Goal: Transaction & Acquisition: Book appointment/travel/reservation

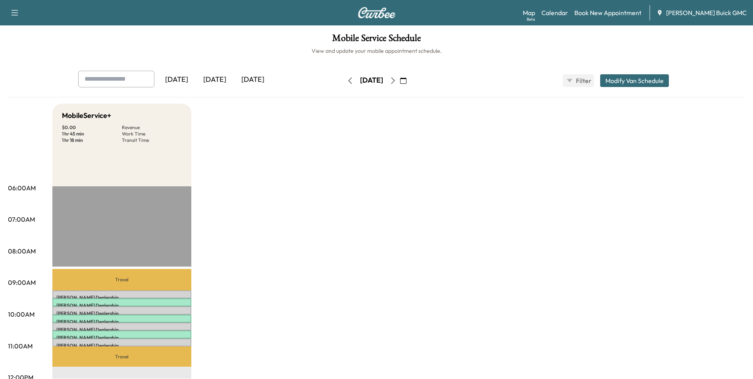
scroll to position [40, 0]
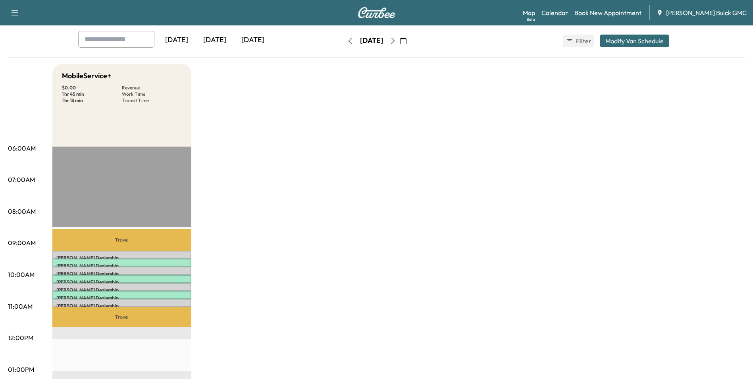
click at [313, 217] on div "MobileService+ $ 0.00 Revenue 1 hr 45 min Work Time 1 hr 18 min Transit Time Tr…" at bounding box center [398, 362] width 693 height 596
click at [383, 40] on div "[DATE]" at bounding box center [371, 41] width 23 height 10
click at [383, 41] on div "[DATE]" at bounding box center [371, 41] width 23 height 10
click at [400, 37] on button "button" at bounding box center [393, 41] width 14 height 13
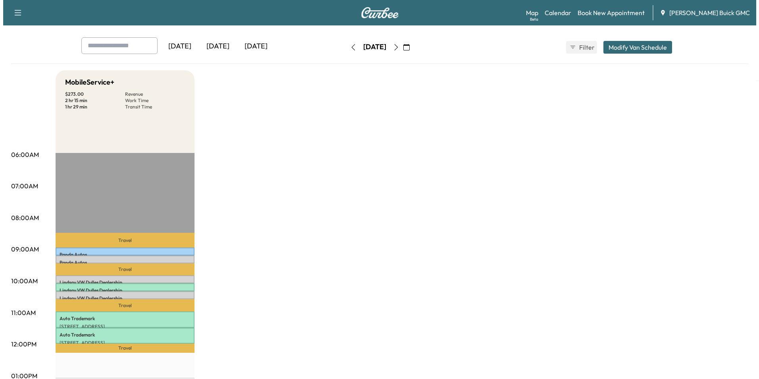
scroll to position [79, 0]
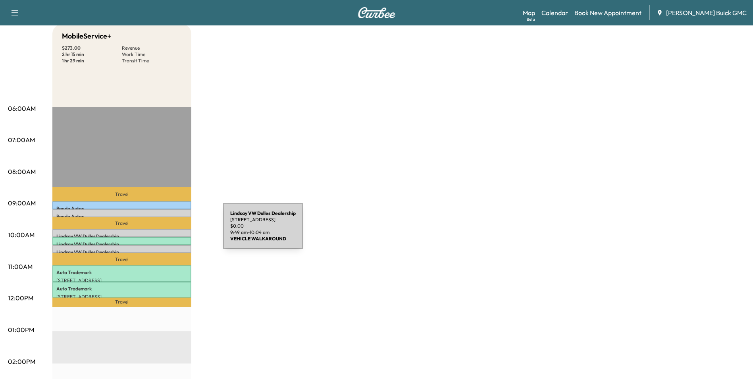
click at [164, 231] on div "[PERSON_NAME] VW [PERSON_NAME] Dealership [STREET_ADDRESS] $ 0.00 9:49 am - 10:…" at bounding box center [121, 233] width 139 height 8
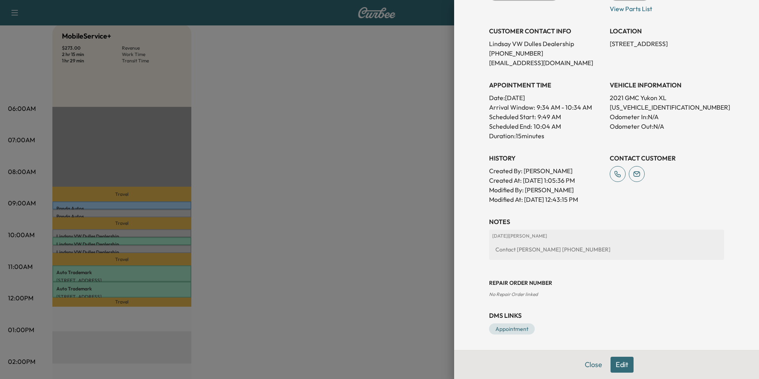
scroll to position [125, 0]
click at [350, 86] on div at bounding box center [379, 189] width 759 height 379
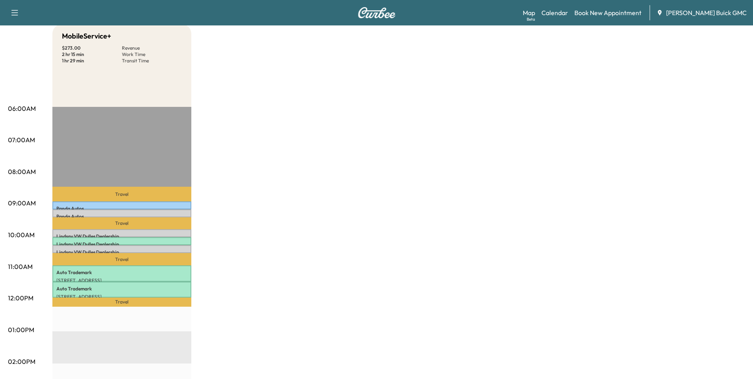
click at [358, 110] on div "MobileService+ $ 273.00 Revenue 2 hr 15 min Work Time 1 hr 29 min Transit Time …" at bounding box center [398, 322] width 693 height 596
click at [355, 161] on div "MobileService+ $ 273.00 Revenue 2 hr 15 min Work Time 1 hr 29 min Transit Time …" at bounding box center [398, 322] width 693 height 596
click at [359, 156] on div "MobileService+ $ 273.00 Revenue 2 hr 15 min Work Time 1 hr 29 min Transit Time …" at bounding box center [398, 322] width 693 height 596
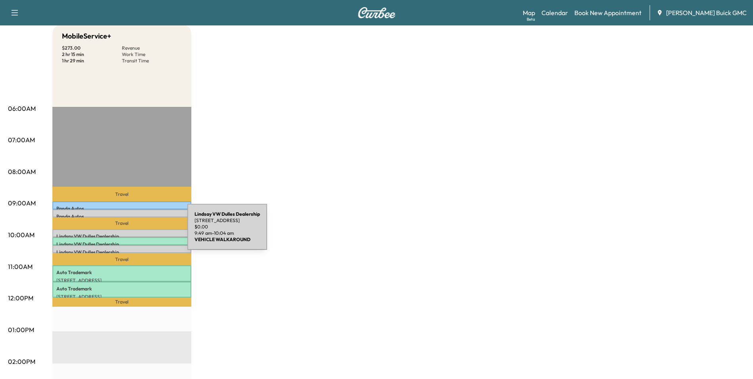
click at [128, 233] on p "[PERSON_NAME] VW [PERSON_NAME] Dealership" at bounding box center [121, 236] width 131 height 6
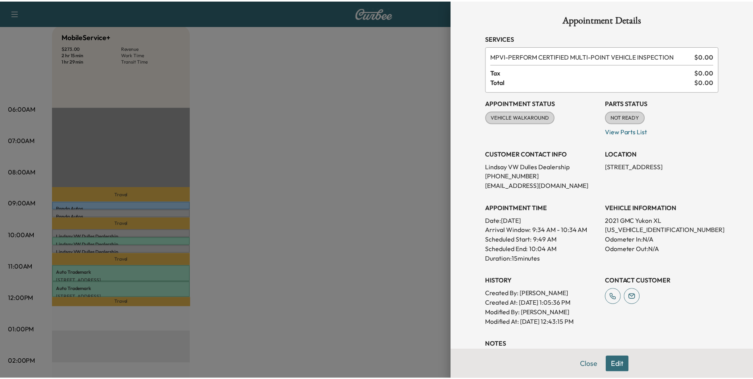
scroll to position [0, 0]
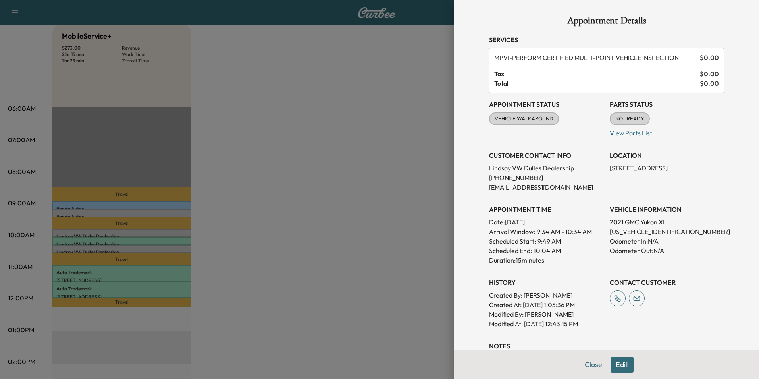
click at [680, 123] on div "Parts Status NOT READY Mark as Ready View Parts List" at bounding box center [667, 119] width 114 height 38
click at [404, 126] on div at bounding box center [379, 189] width 759 height 379
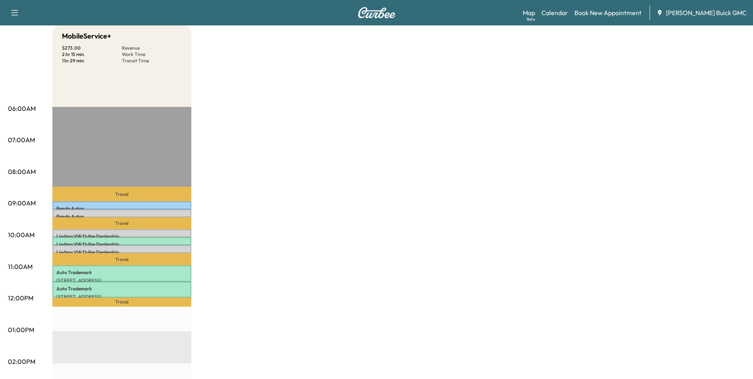
drag, startPoint x: 502, startPoint y: 128, endPoint x: 504, endPoint y: 135, distance: 8.1
click at [502, 127] on div "MobileService+ $ 273.00 Revenue 2 hr 15 min Work Time 1 hr 29 min Transit Time …" at bounding box center [398, 322] width 693 height 596
click at [455, 206] on div "MobileService+ $ 273.00 Revenue 2 hr 15 min Work Time 1 hr 29 min Transit Time …" at bounding box center [398, 322] width 693 height 596
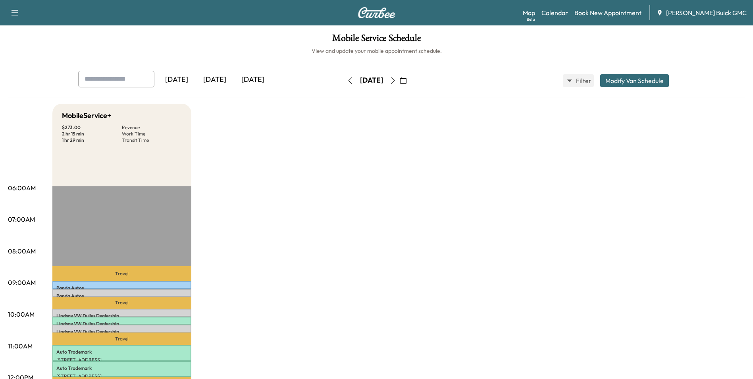
click at [396, 80] on icon "button" at bounding box center [393, 80] width 6 height 6
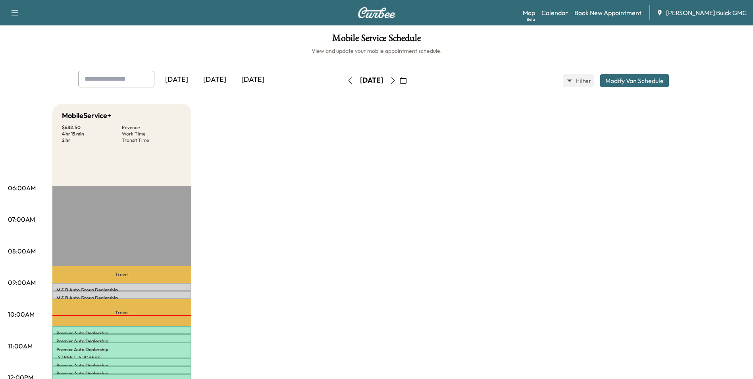
click at [396, 80] on icon "button" at bounding box center [393, 80] width 6 height 6
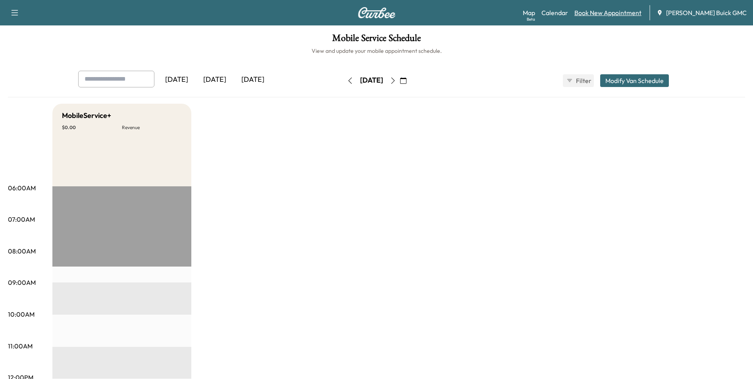
click at [615, 12] on link "Book New Appointment" at bounding box center [608, 13] width 67 height 10
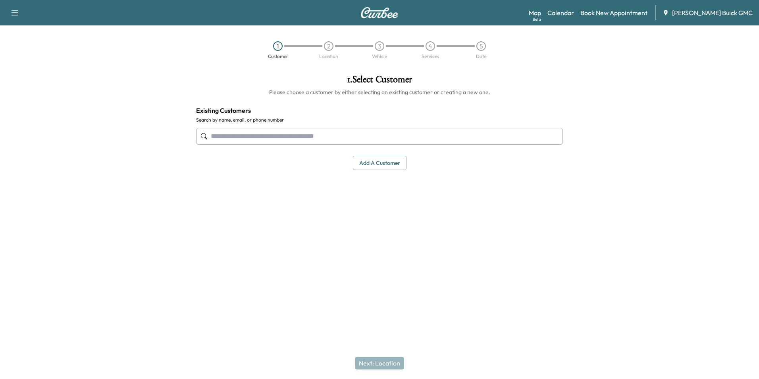
drag, startPoint x: 301, startPoint y: 131, endPoint x: 334, endPoint y: 132, distance: 33.0
click at [303, 131] on input "text" at bounding box center [379, 136] width 367 height 17
type input "**********"
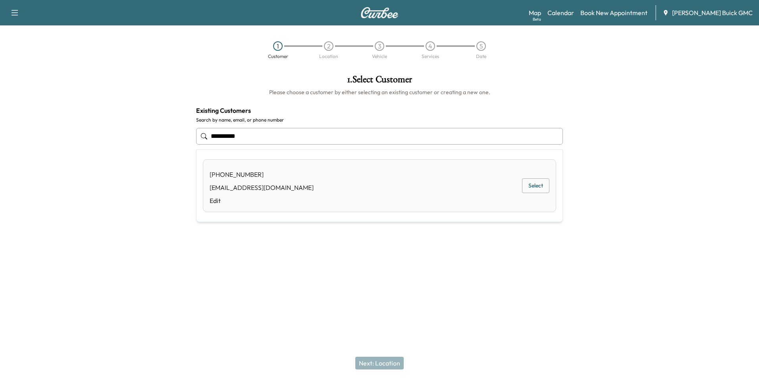
click at [284, 136] on input "**********" at bounding box center [379, 136] width 367 height 17
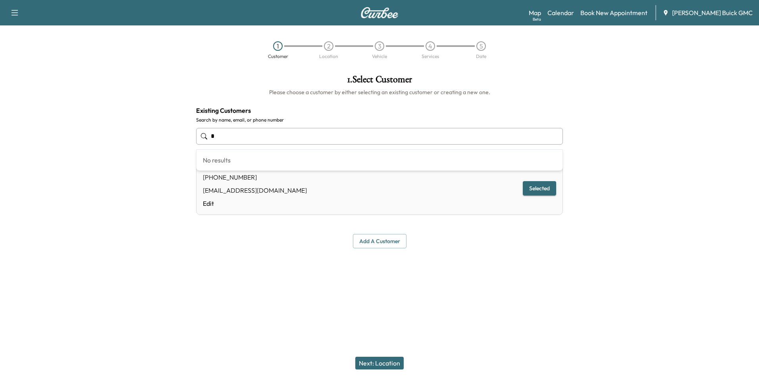
click at [266, 133] on input "text" at bounding box center [379, 136] width 367 height 17
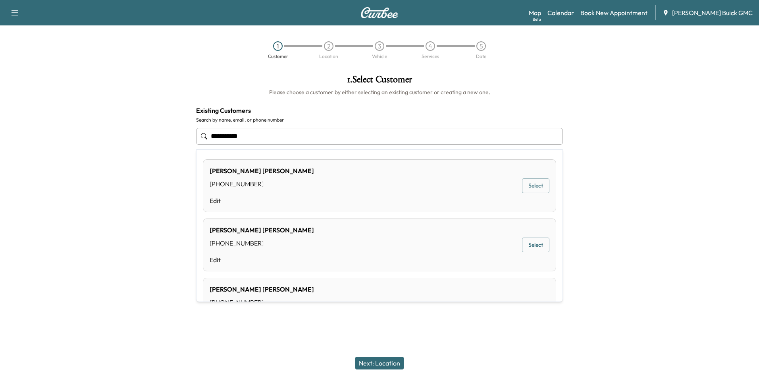
click at [257, 135] on input "**********" at bounding box center [379, 136] width 367 height 17
click at [273, 136] on input "**********" at bounding box center [379, 136] width 367 height 17
drag, startPoint x: 212, startPoint y: 135, endPoint x: 283, endPoint y: 133, distance: 71.1
click at [283, 133] on input "**********" at bounding box center [379, 136] width 367 height 17
drag, startPoint x: 283, startPoint y: 133, endPoint x: 276, endPoint y: 134, distance: 7.2
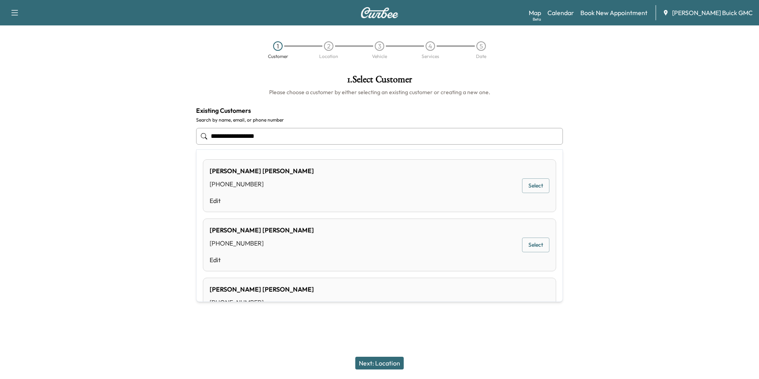
click at [282, 134] on input "**********" at bounding box center [379, 136] width 367 height 17
click at [276, 134] on input "**********" at bounding box center [379, 136] width 367 height 17
click at [283, 135] on input "**********" at bounding box center [379, 136] width 367 height 17
type input "*"
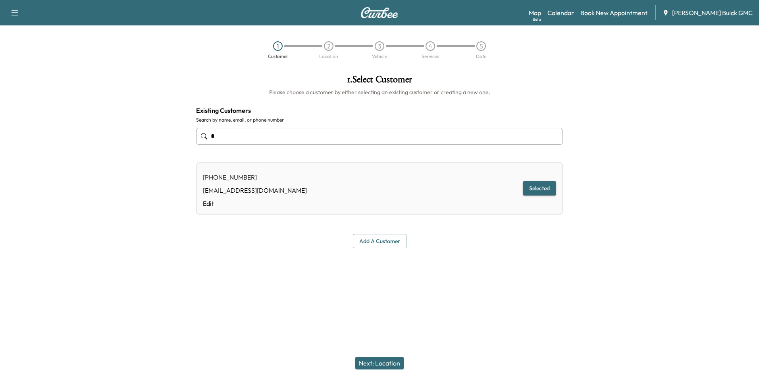
click at [383, 239] on button "Add a customer" at bounding box center [380, 241] width 54 height 15
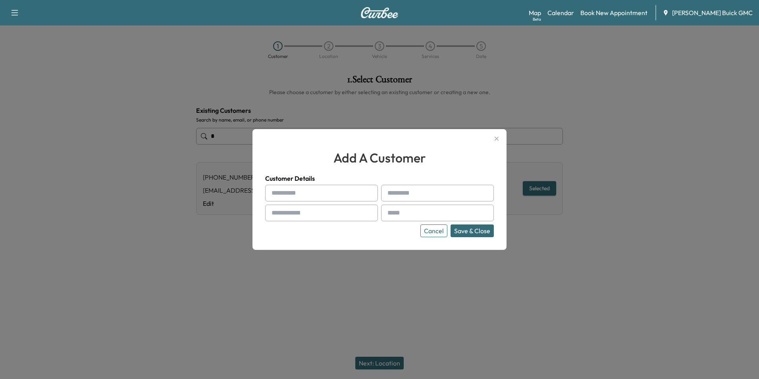
click at [318, 189] on input "text" at bounding box center [321, 193] width 113 height 17
type input "**********"
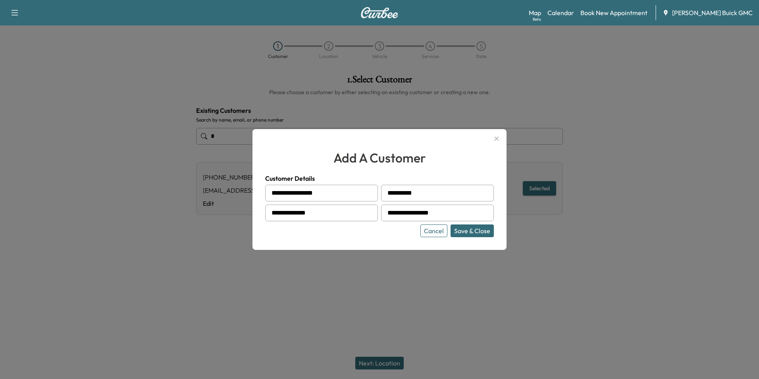
click at [474, 230] on button "Save & Close" at bounding box center [472, 230] width 43 height 13
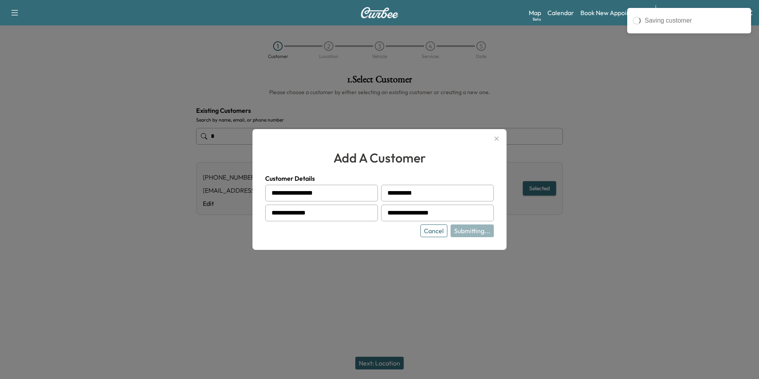
type input "**********"
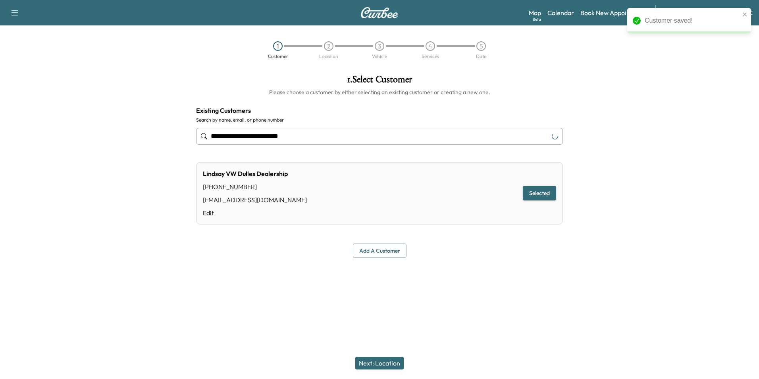
click at [405, 291] on div "**********" at bounding box center [379, 189] width 759 height 379
click at [386, 362] on button "Next: Location" at bounding box center [379, 363] width 48 height 13
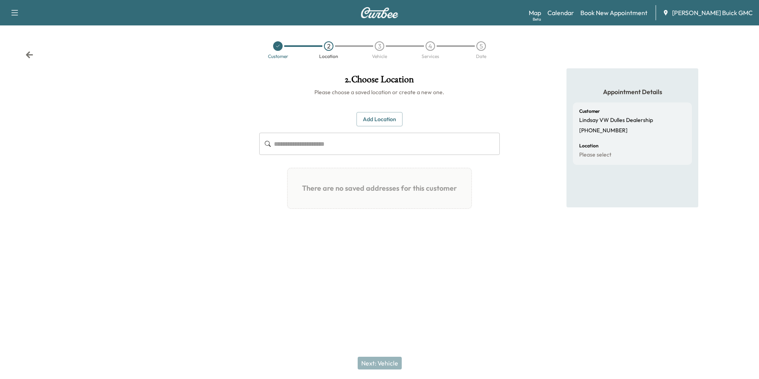
click at [313, 145] on input "text" at bounding box center [387, 144] width 226 height 22
type input "**********"
click at [386, 148] on input "**********" at bounding box center [387, 144] width 226 height 22
drag, startPoint x: 348, startPoint y: 141, endPoint x: 242, endPoint y: 130, distance: 106.6
click at [256, 143] on div "**********" at bounding box center [379, 152] width 253 height 169
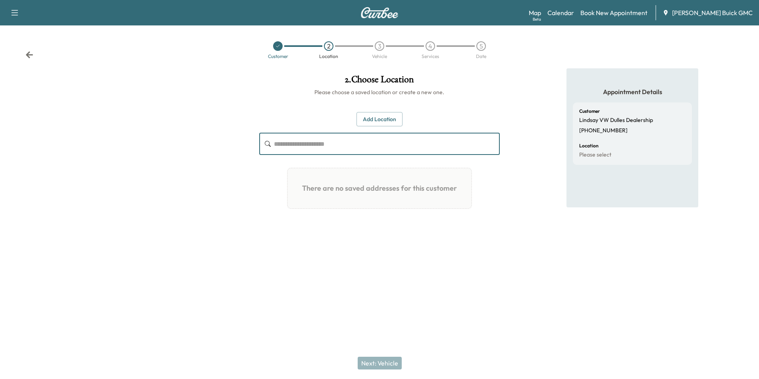
click at [384, 117] on button "Add Location" at bounding box center [380, 119] width 46 height 15
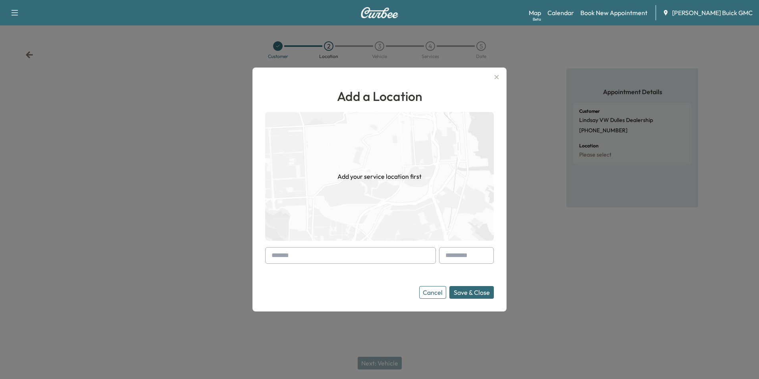
click at [317, 252] on input "text" at bounding box center [350, 255] width 171 height 17
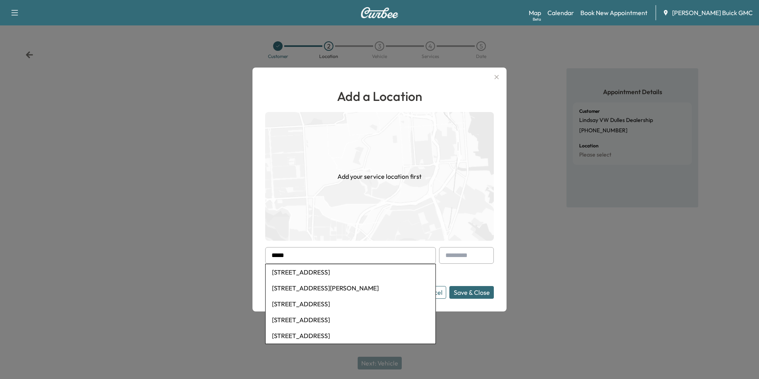
click at [341, 271] on li "[STREET_ADDRESS]" at bounding box center [351, 272] width 170 height 16
type input "**********"
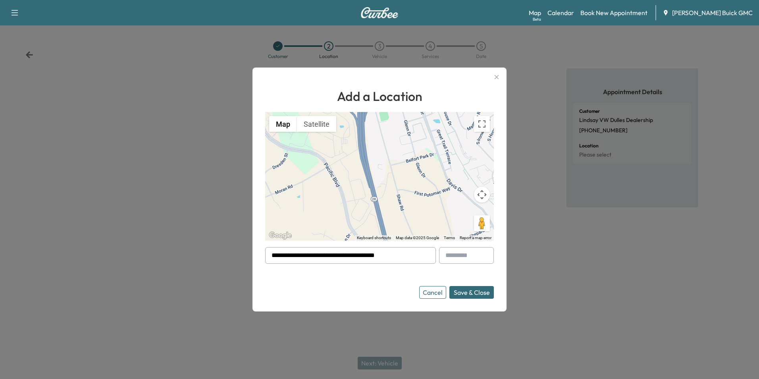
click at [474, 290] on button "Save & Close" at bounding box center [472, 292] width 44 height 13
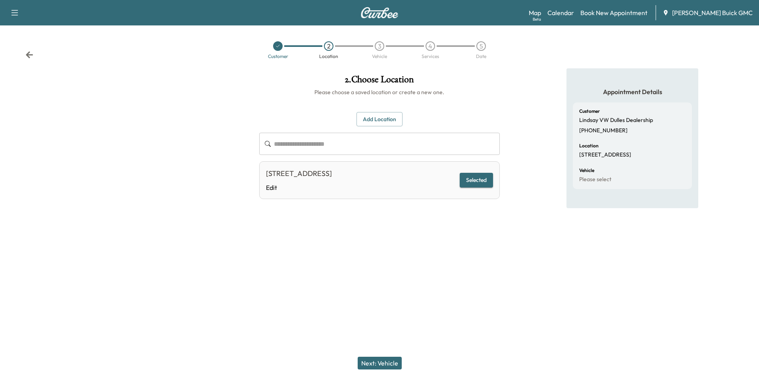
click at [388, 363] on button "Next: Vehicle" at bounding box center [380, 363] width 44 height 13
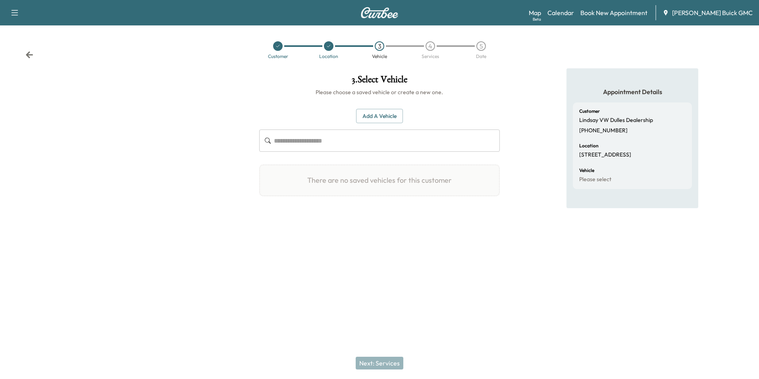
click at [380, 115] on button "Add a Vehicle" at bounding box center [379, 116] width 47 height 15
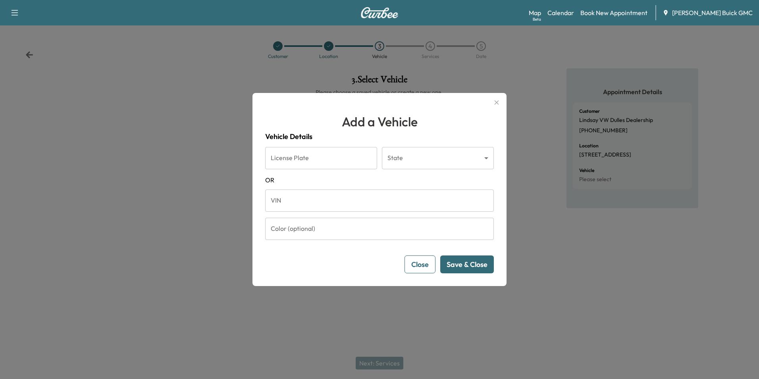
click at [296, 199] on input "VIN" at bounding box center [379, 200] width 229 height 22
type input "*"
type input "**********"
click at [457, 265] on button "Save & Close" at bounding box center [467, 264] width 54 height 18
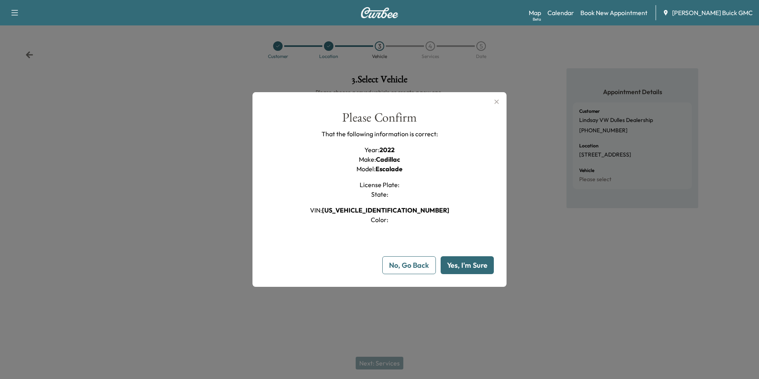
click at [461, 264] on button "Yes, I'm Sure" at bounding box center [467, 265] width 53 height 18
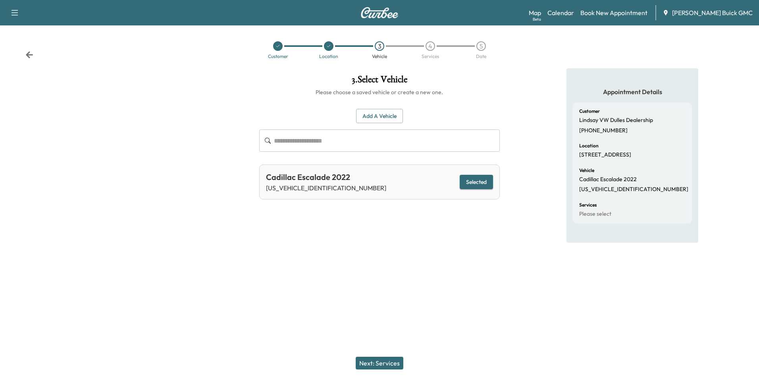
click at [391, 363] on button "Next: Services" at bounding box center [380, 363] width 48 height 13
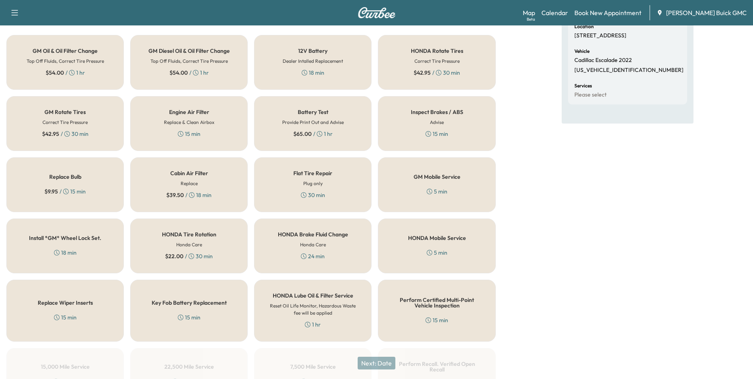
scroll to position [227, 0]
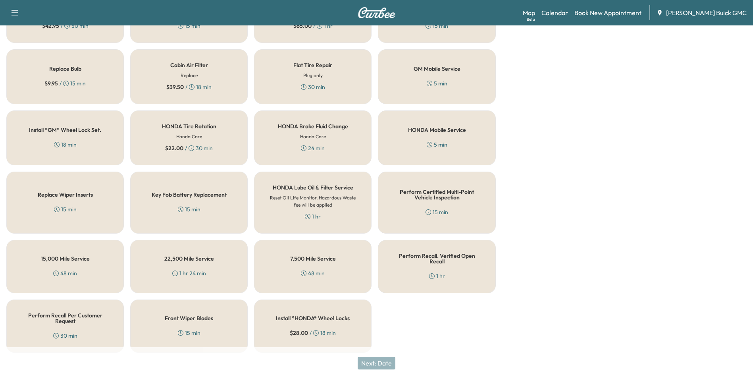
click at [75, 318] on h5 "Perform Recall Per Customer Request" at bounding box center [64, 318] width 91 height 11
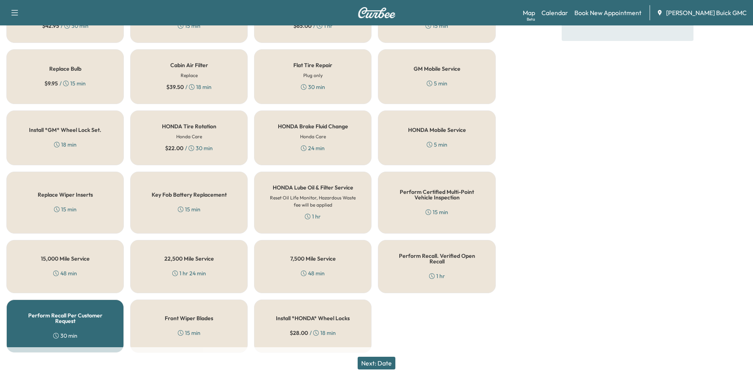
click at [390, 363] on button "Next: Date" at bounding box center [377, 363] width 38 height 13
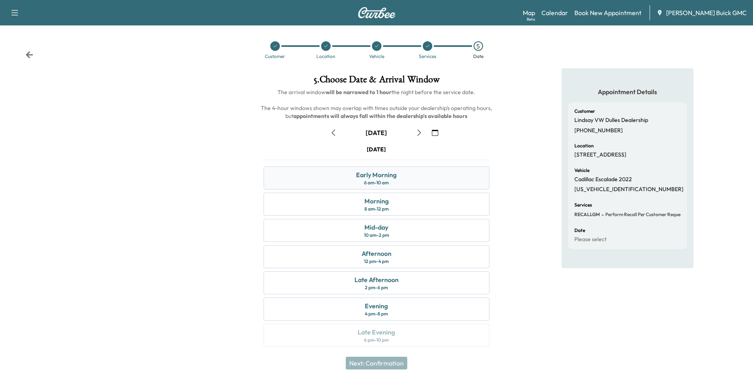
click at [397, 173] on div "Early Morning" at bounding box center [376, 175] width 41 height 10
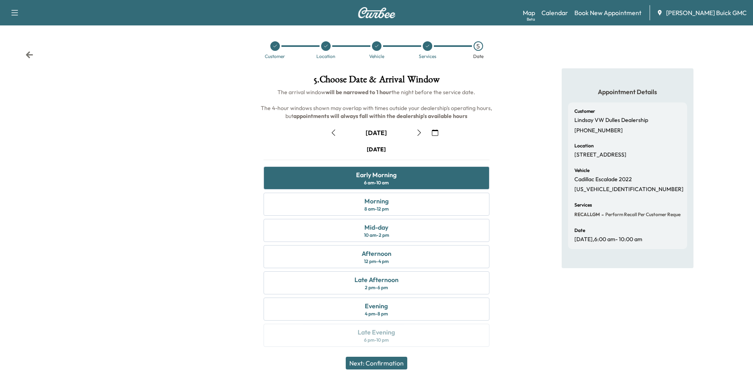
click at [393, 361] on button "Next: Confirmation" at bounding box center [377, 363] width 62 height 13
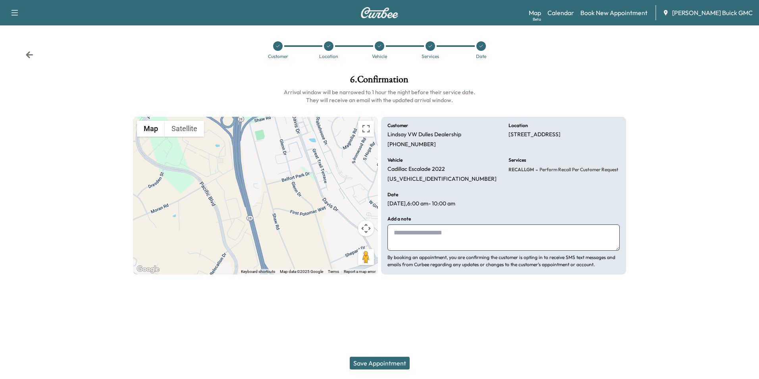
click at [425, 235] on textarea at bounding box center [504, 237] width 232 height 26
type textarea "**********"
click at [371, 362] on button "Save Appointment" at bounding box center [380, 363] width 60 height 13
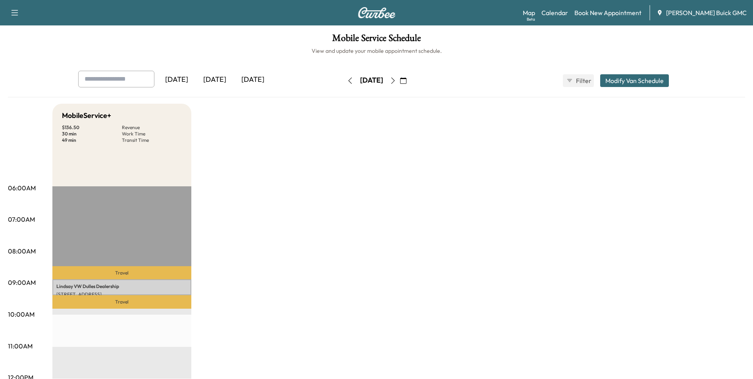
click at [610, 12] on link "Book New Appointment" at bounding box center [608, 13] width 67 height 10
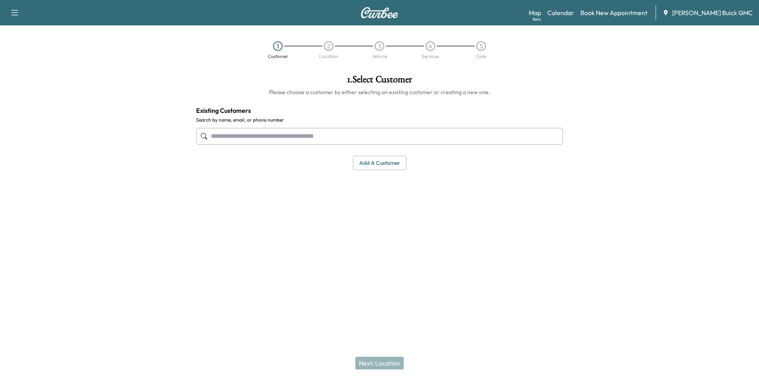
click at [270, 135] on input "text" at bounding box center [379, 136] width 367 height 17
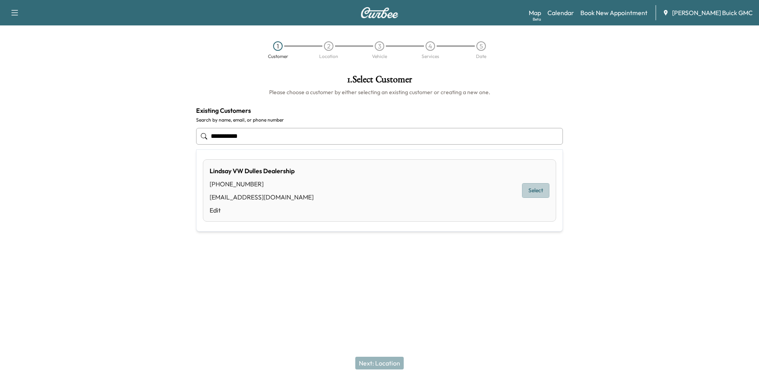
click at [537, 188] on button "Select" at bounding box center [535, 190] width 27 height 15
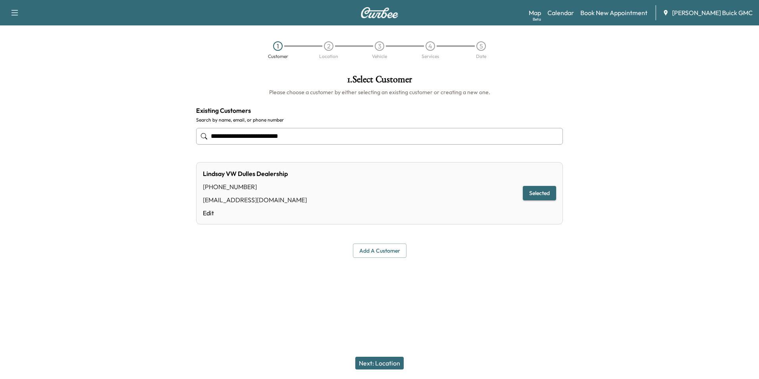
type input "**********"
click at [381, 361] on button "Next: Location" at bounding box center [379, 363] width 48 height 13
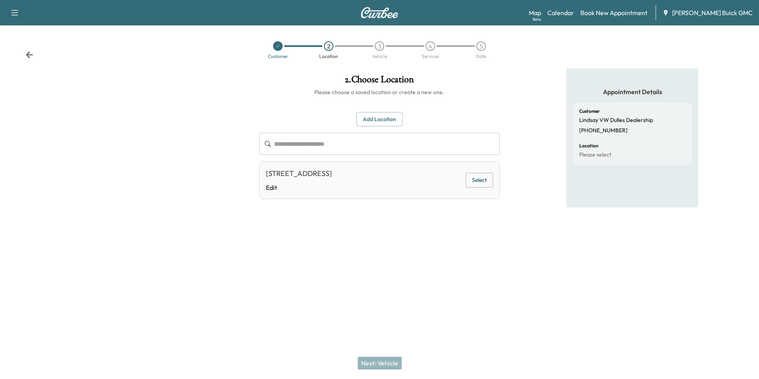
click at [480, 179] on button "Select" at bounding box center [479, 180] width 27 height 15
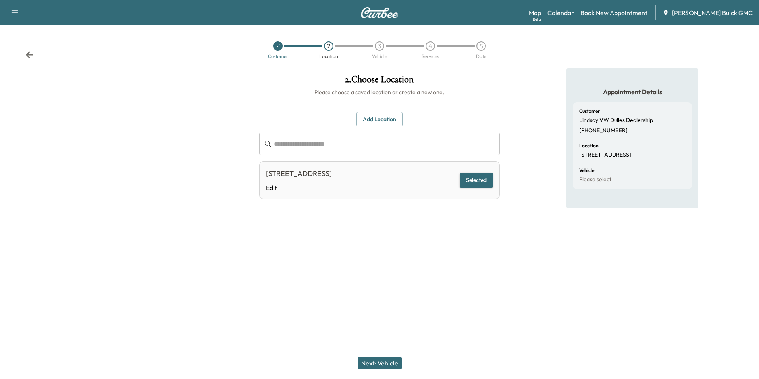
click at [391, 361] on button "Next: Vehicle" at bounding box center [380, 363] width 44 height 13
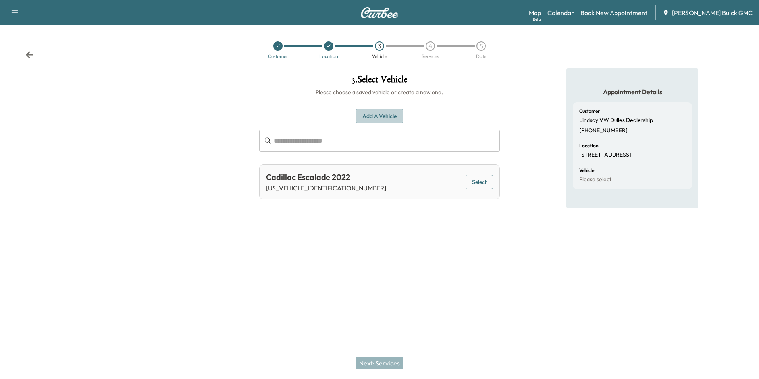
click at [377, 113] on button "Add a Vehicle" at bounding box center [379, 116] width 47 height 15
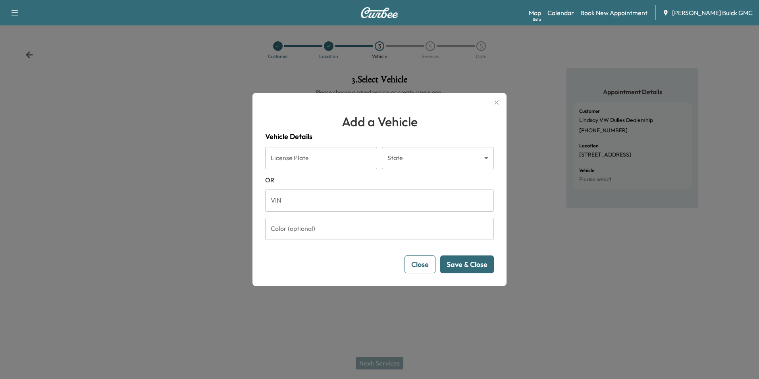
click at [303, 203] on input "VIN" at bounding box center [379, 200] width 229 height 22
type input "**********"
click at [471, 263] on button "Save & Close" at bounding box center [467, 264] width 54 height 18
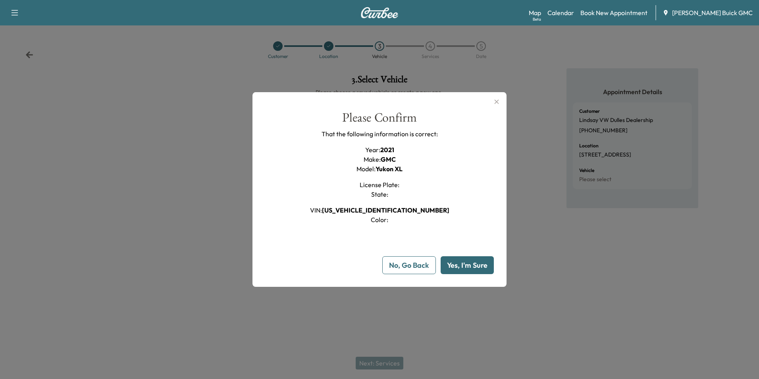
click at [470, 263] on button "Yes, I'm Sure" at bounding box center [467, 265] width 53 height 18
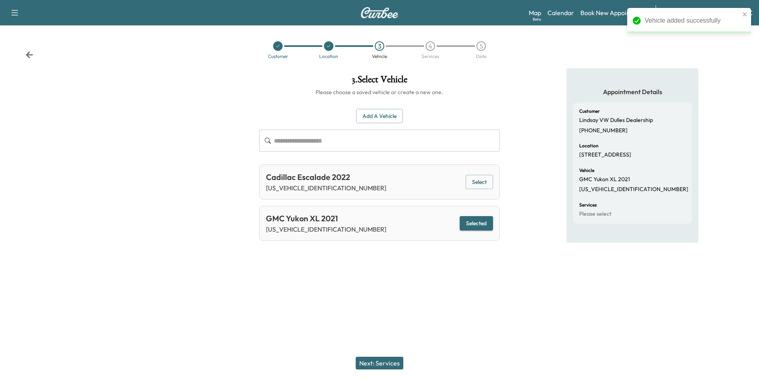
click at [390, 361] on button "Next: Services" at bounding box center [380, 363] width 48 height 13
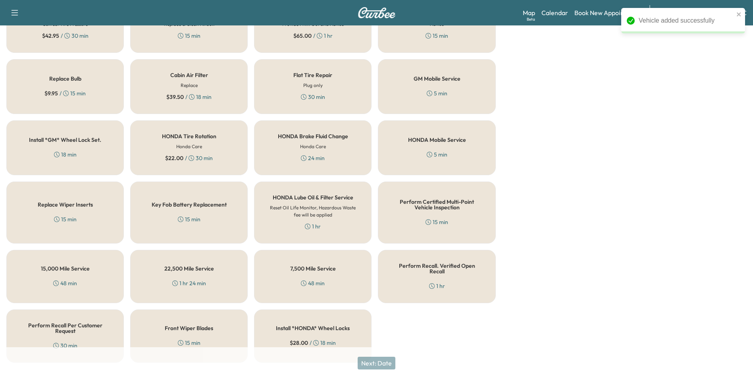
scroll to position [227, 0]
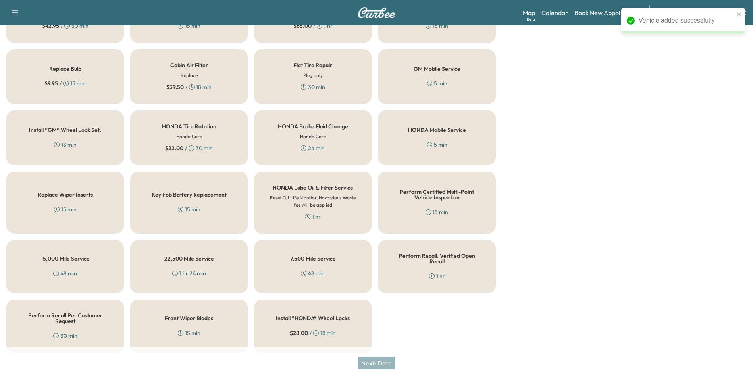
click at [59, 332] on div "30 min" at bounding box center [65, 336] width 24 height 8
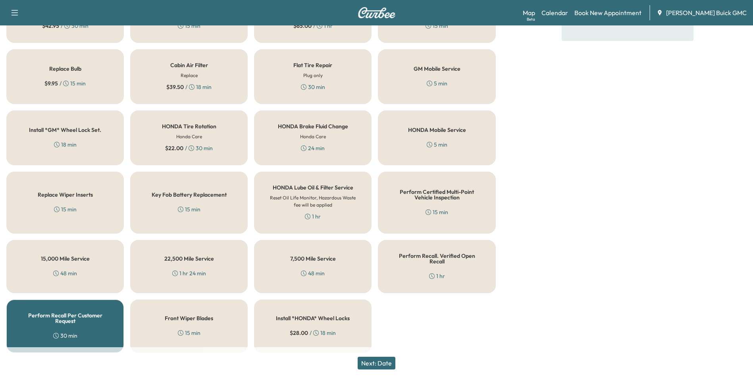
click at [386, 361] on button "Next: Date" at bounding box center [377, 363] width 38 height 13
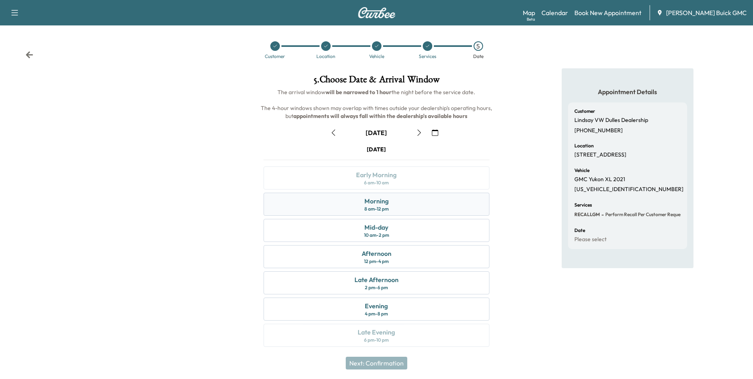
click at [397, 207] on div "Morning 8 am - 12 pm" at bounding box center [377, 204] width 226 height 23
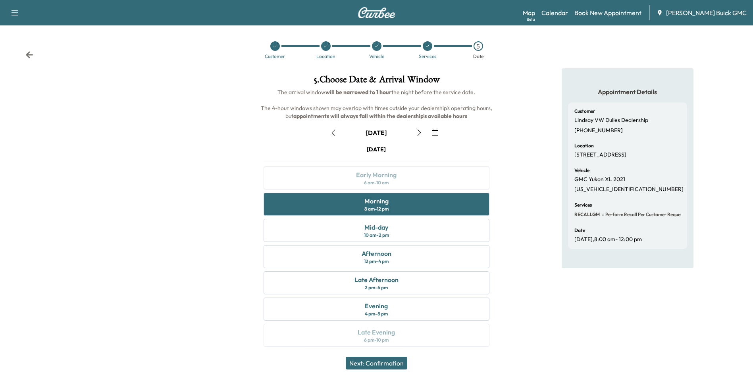
click at [390, 363] on button "Next: Confirmation" at bounding box center [377, 363] width 62 height 13
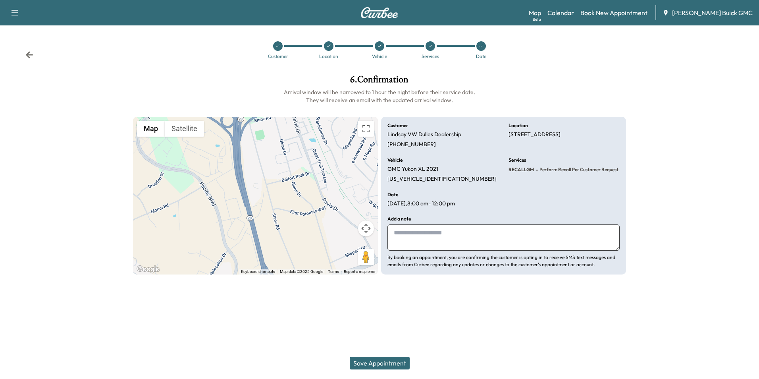
click at [437, 238] on textarea at bounding box center [504, 237] width 232 height 26
type textarea "**********"
click at [381, 363] on button "Save Appointment" at bounding box center [380, 363] width 60 height 13
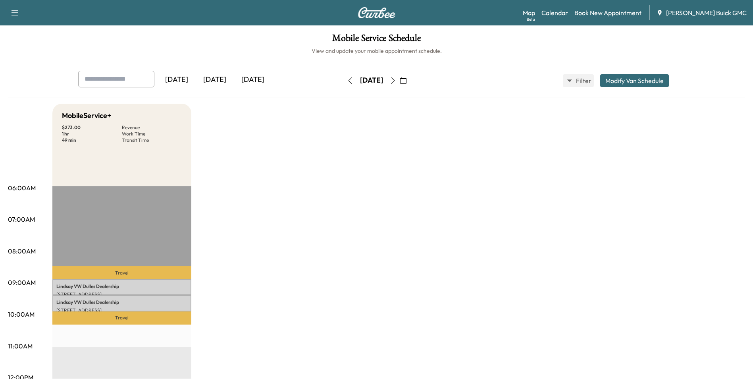
drag, startPoint x: 309, startPoint y: 175, endPoint x: 319, endPoint y: 167, distance: 12.4
drag, startPoint x: 430, startPoint y: 207, endPoint x: 429, endPoint y: 202, distance: 4.4
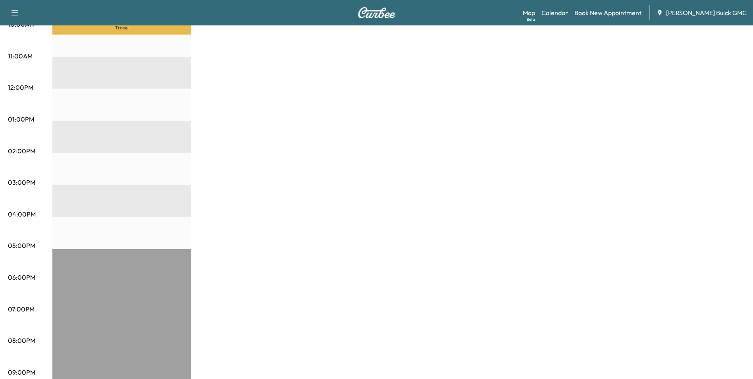
scroll to position [328, 0]
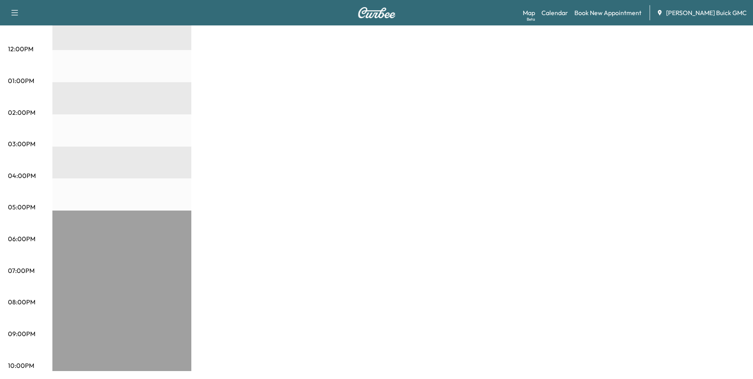
click at [645, 228] on div "MobileService+ $ 273.00 Revenue 1 hr Work Time 49 min Transit Time Travel Linds…" at bounding box center [398, 73] width 693 height 596
click at [416, 213] on div "MobileService+ $ 273.00 Revenue 1 hr Work Time 49 min Transit Time Travel Linds…" at bounding box center [398, 73] width 693 height 596
click at [396, 126] on div "MobileService+ $ 273.00 Revenue 1 hr Work Time 49 min Transit Time Travel Linds…" at bounding box center [398, 73] width 693 height 596
click at [311, 93] on div "MobileService+ $ 273.00 Revenue 1 hr Work Time 49 min Transit Time Travel Linds…" at bounding box center [398, 73] width 693 height 596
click at [314, 93] on div "MobileService+ $ 273.00 Revenue 1 hr Work Time 49 min Transit Time Travel Linds…" at bounding box center [398, 73] width 693 height 596
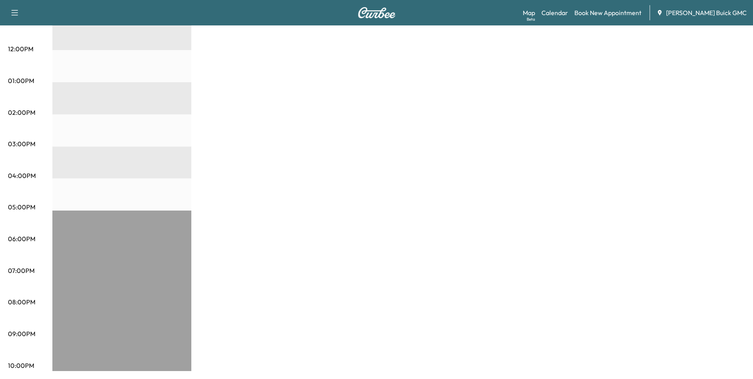
click at [316, 93] on div "MobileService+ $ 273.00 Revenue 1 hr Work Time 49 min Transit Time Travel Linds…" at bounding box center [398, 73] width 693 height 596
click at [485, 85] on div "MobileService+ $ 273.00 Revenue 1 hr Work Time 49 min Transit Time Travel Linds…" at bounding box center [398, 73] width 693 height 596
click at [483, 81] on div "MobileService+ $ 273.00 Revenue 1 hr Work Time 49 min Transit Time Travel Linds…" at bounding box center [398, 73] width 693 height 596
click at [485, 81] on div "MobileService+ $ 273.00 Revenue 1 hr Work Time 49 min Transit Time Travel Linds…" at bounding box center [398, 73] width 693 height 596
click at [488, 92] on div "MobileService+ $ 273.00 Revenue 1 hr Work Time 49 min Transit Time Travel Linds…" at bounding box center [398, 73] width 693 height 596
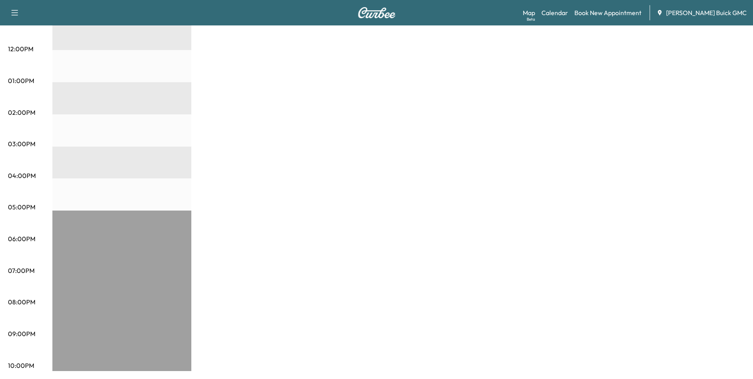
click at [492, 198] on div "MobileService+ $ 273.00 Revenue 1 hr Work Time 49 min Transit Time Travel Linds…" at bounding box center [398, 73] width 693 height 596
click at [496, 158] on div "MobileService+ $ 273.00 Revenue 1 hr Work Time 49 min Transit Time Travel Linds…" at bounding box center [398, 73] width 693 height 596
click at [510, 155] on div "MobileService+ $ 273.00 Revenue 1 hr Work Time 49 min Transit Time Travel Linds…" at bounding box center [398, 73] width 693 height 596
click at [498, 150] on div "MobileService+ $ 273.00 Revenue 1 hr Work Time 49 min Transit Time Travel Linds…" at bounding box center [398, 73] width 693 height 596
